Goal: Information Seeking & Learning: Learn about a topic

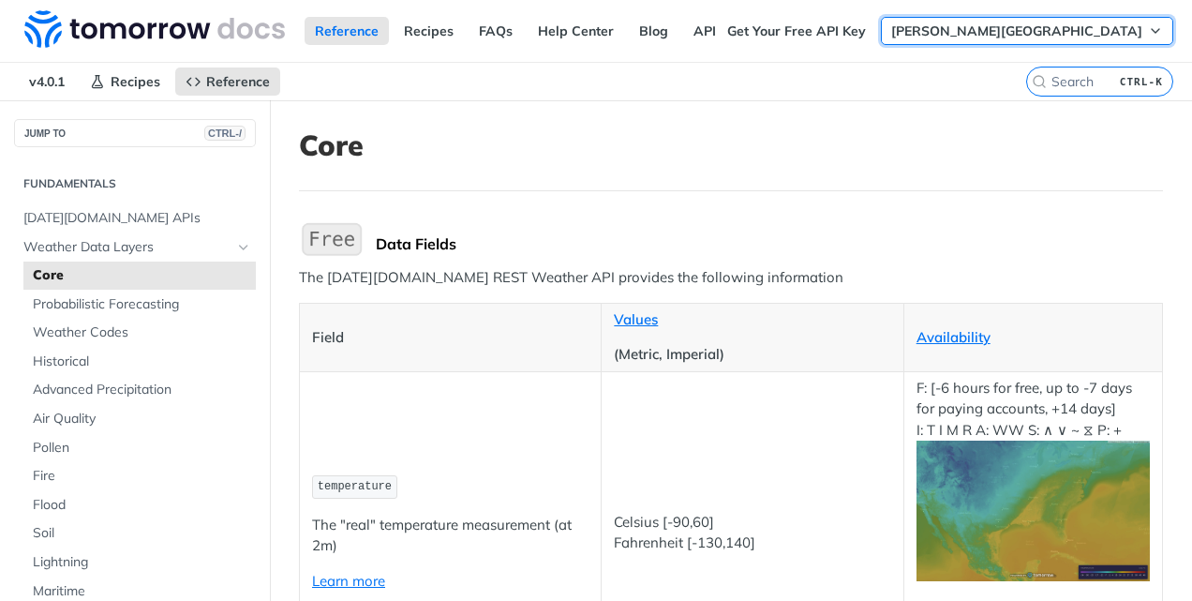
click at [1130, 36] on button "[PERSON_NAME][GEOGRAPHIC_DATA]" at bounding box center [1027, 31] width 292 height 28
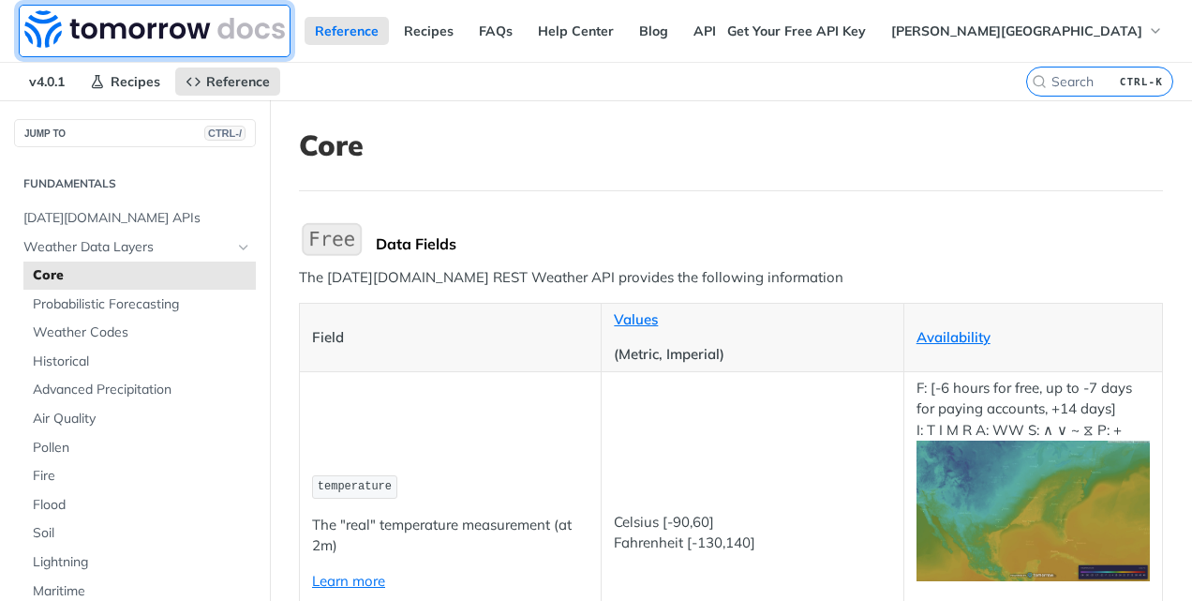
click at [182, 39] on img at bounding box center [154, 28] width 261 height 37
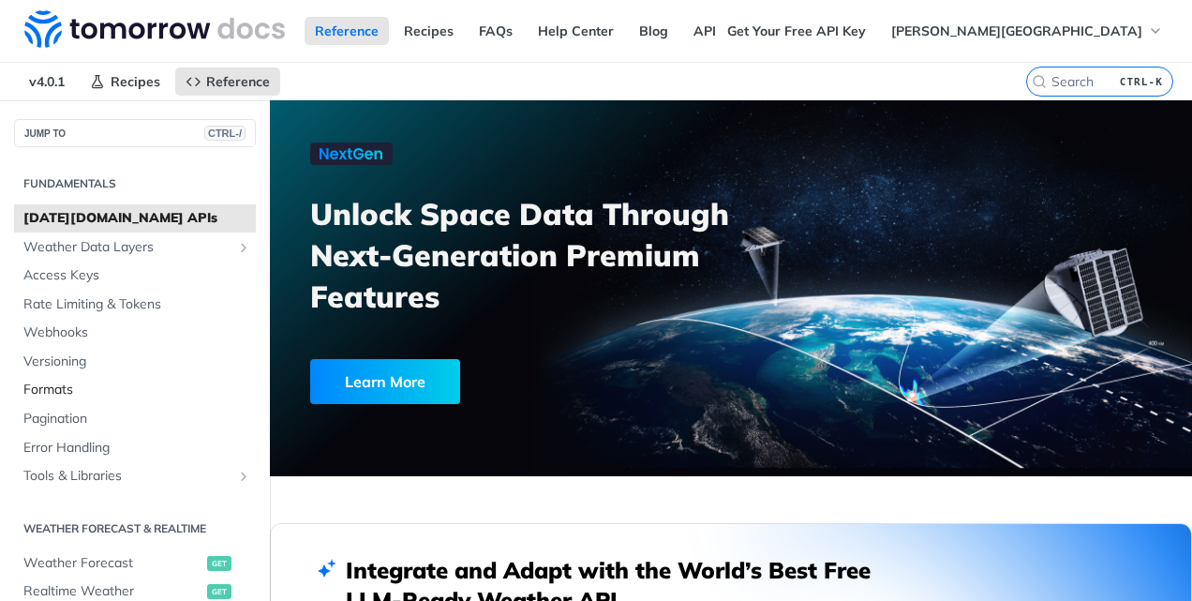
scroll to position [46, 0]
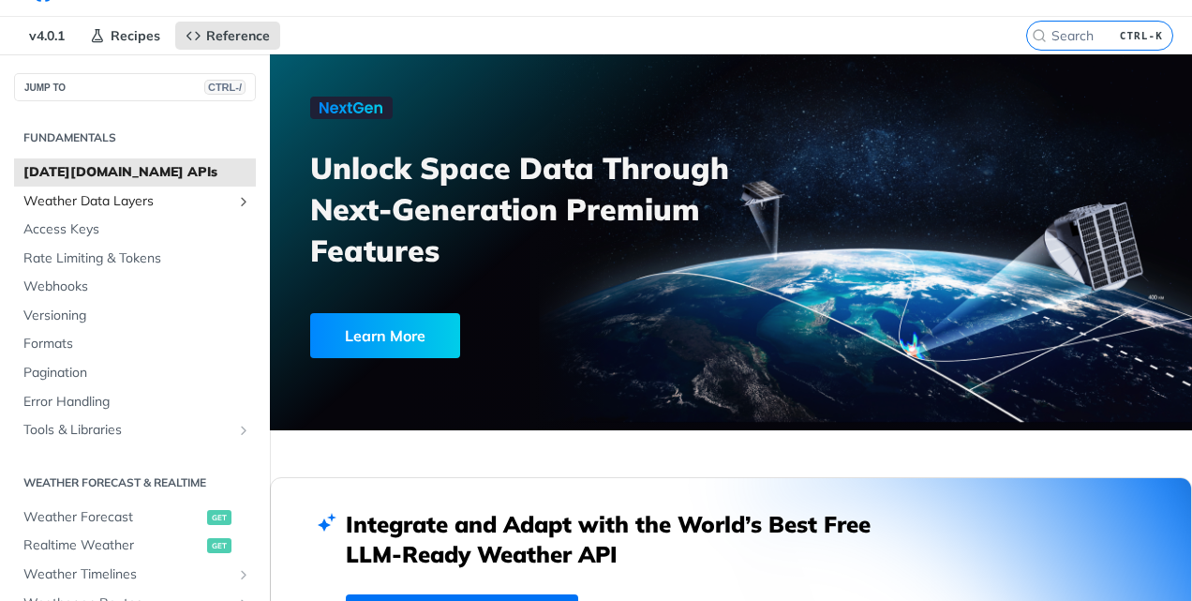
click at [114, 192] on span "Weather Data Layers" at bounding box center [127, 201] width 208 height 19
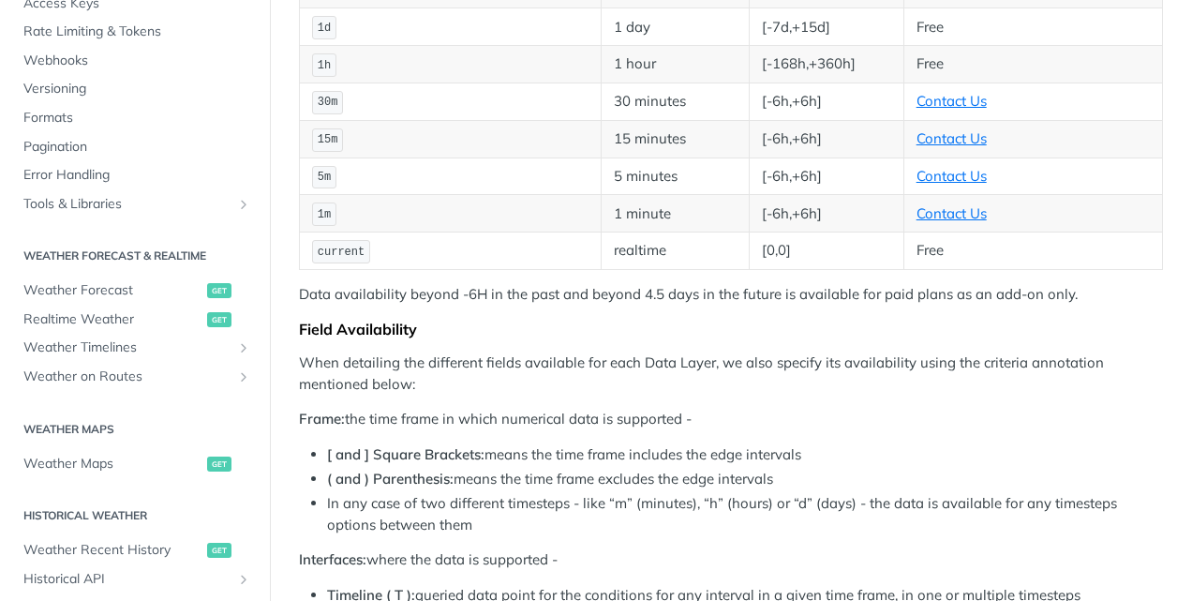
scroll to position [634, 0]
click at [142, 292] on span "Weather Forecast" at bounding box center [112, 289] width 179 height 19
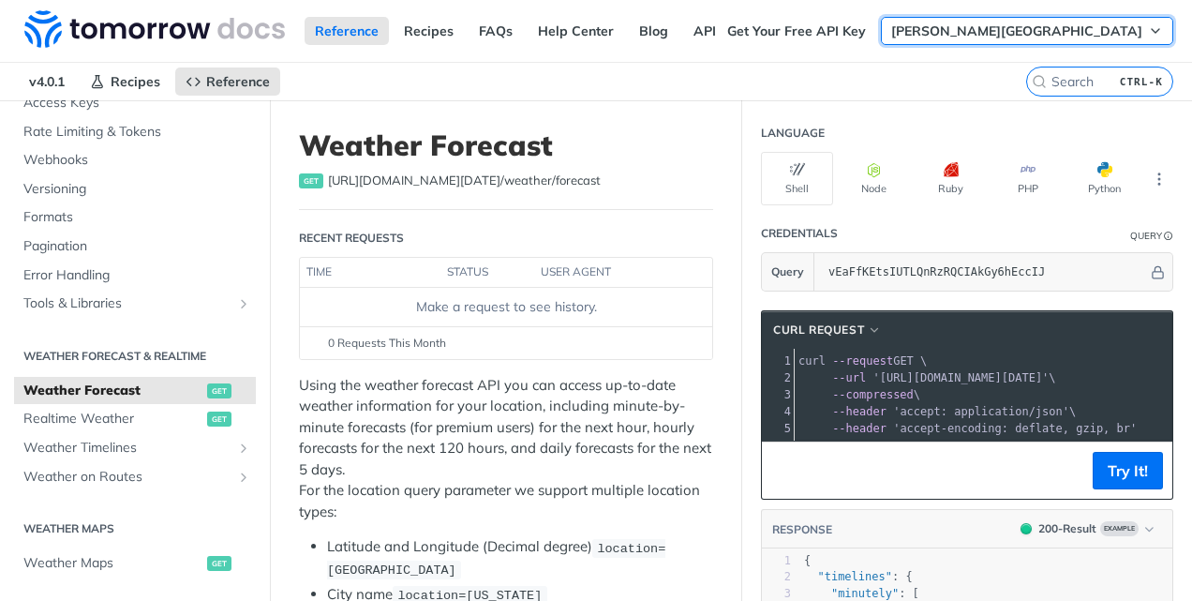
click at [1148, 36] on icon "button" at bounding box center [1155, 30] width 15 height 15
click at [738, 36] on link "API Status" at bounding box center [726, 31] width 87 height 28
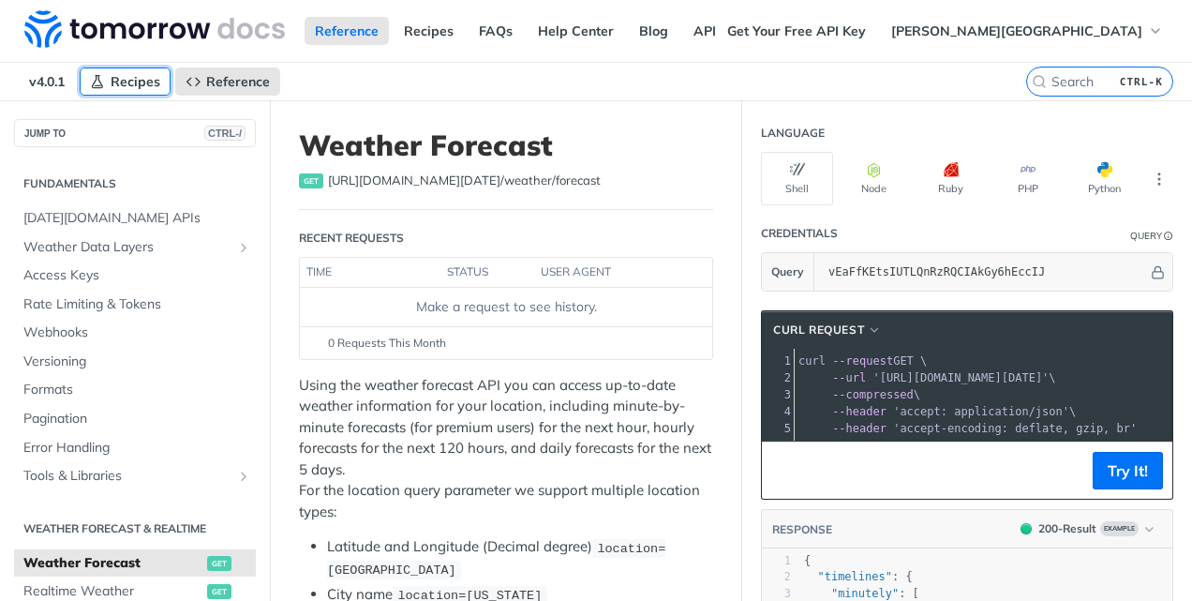
click at [150, 85] on span "Recipes" at bounding box center [136, 81] width 50 height 17
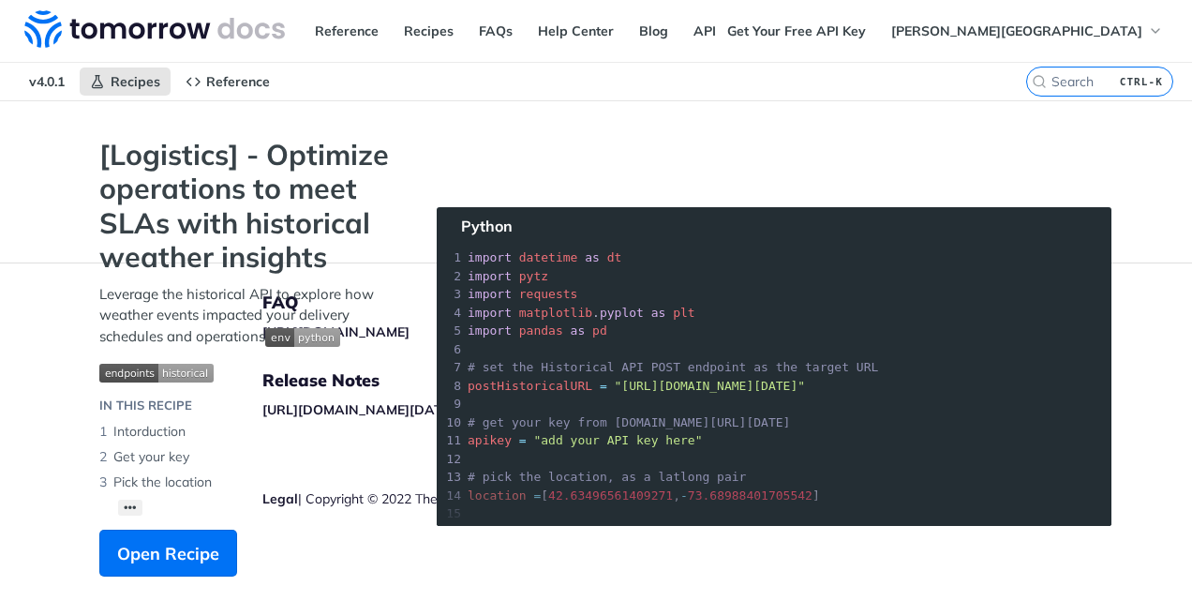
click at [52, 83] on span "v4.0.1" at bounding box center [47, 81] width 56 height 28
click at [52, 81] on span "v4.0.1" at bounding box center [47, 81] width 56 height 28
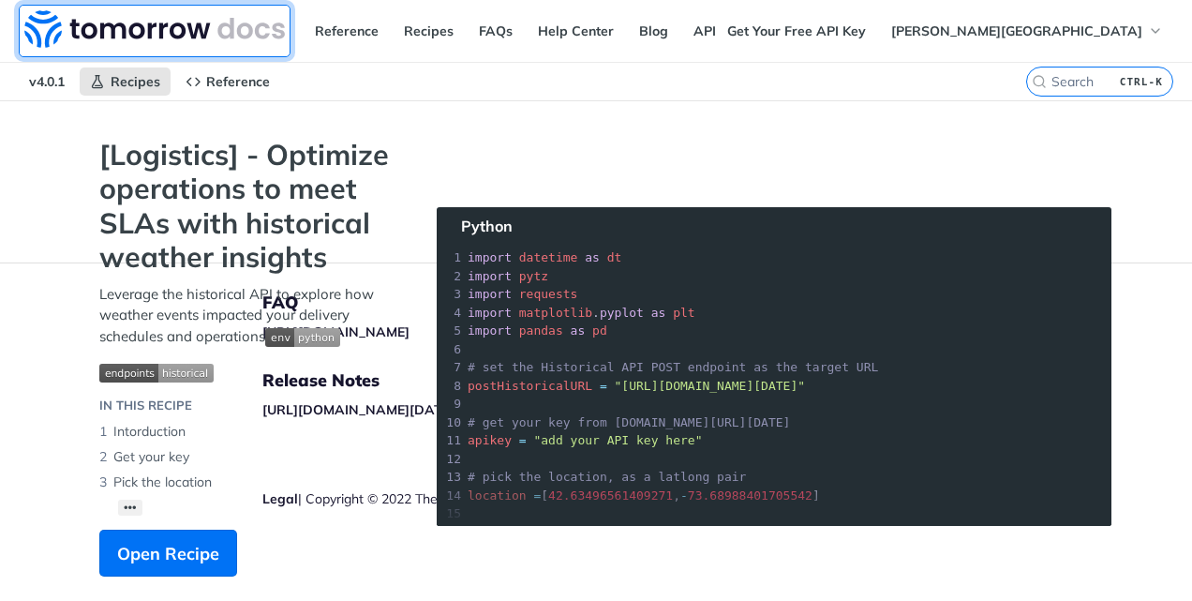
click at [133, 16] on img at bounding box center [154, 28] width 261 height 37
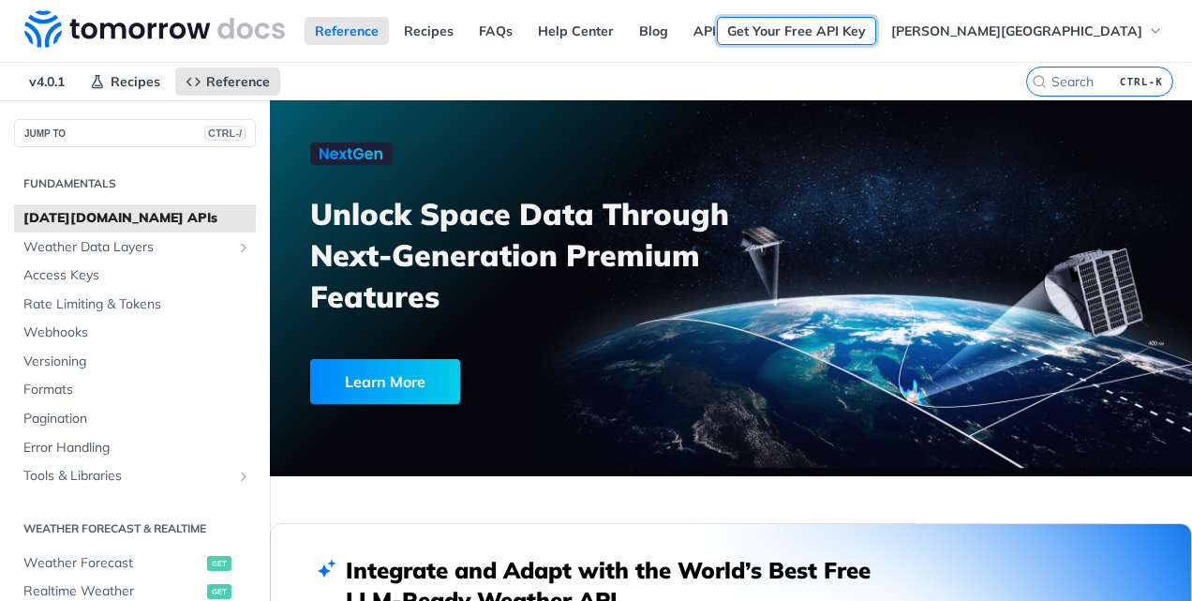
click at [876, 35] on link "Get Your Free API Key" at bounding box center [796, 31] width 159 height 28
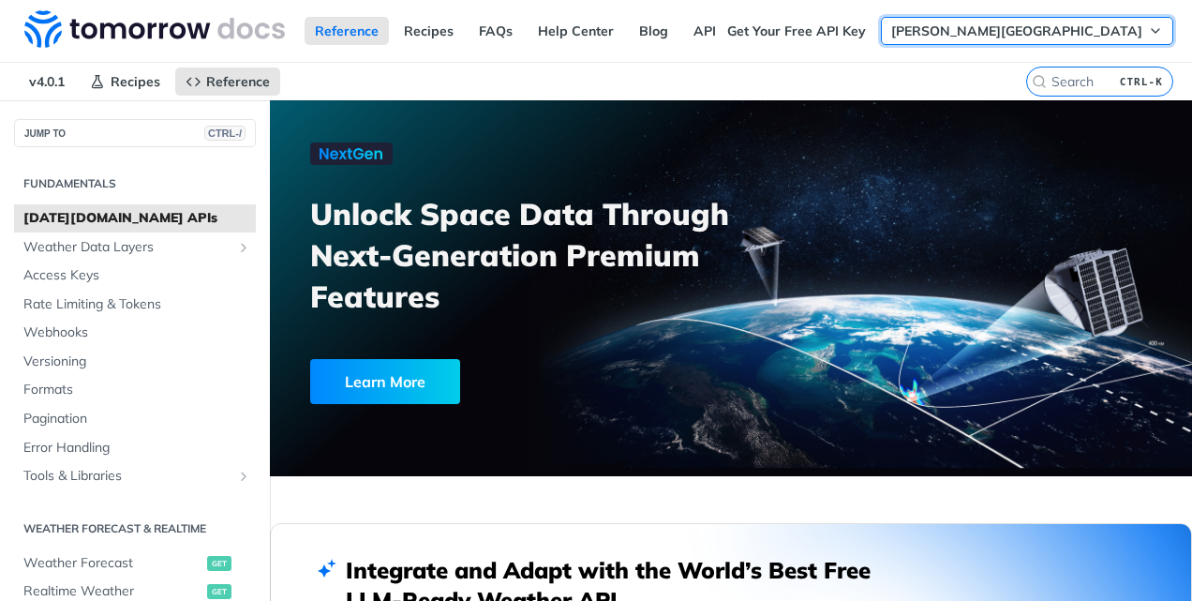
click at [1133, 23] on button "[PERSON_NAME][GEOGRAPHIC_DATA]" at bounding box center [1027, 31] width 292 height 28
click at [1132, 34] on button "[PERSON_NAME][GEOGRAPHIC_DATA]" at bounding box center [1027, 31] width 292 height 28
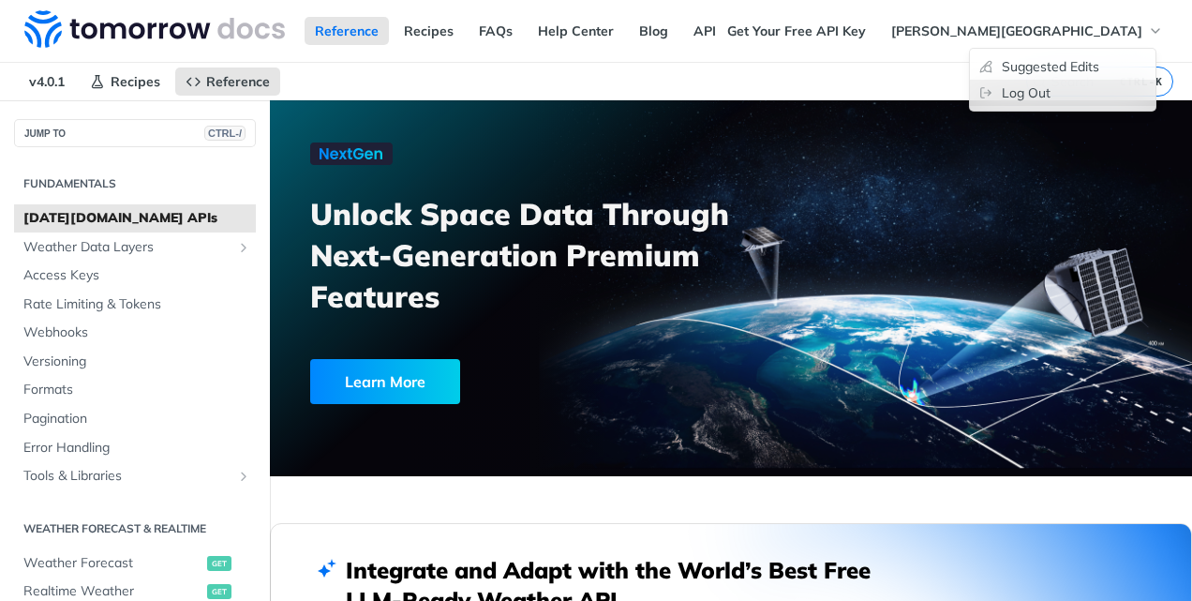
click at [1035, 88] on link "Log Out" at bounding box center [1063, 93] width 186 height 26
